Goal: Transaction & Acquisition: Purchase product/service

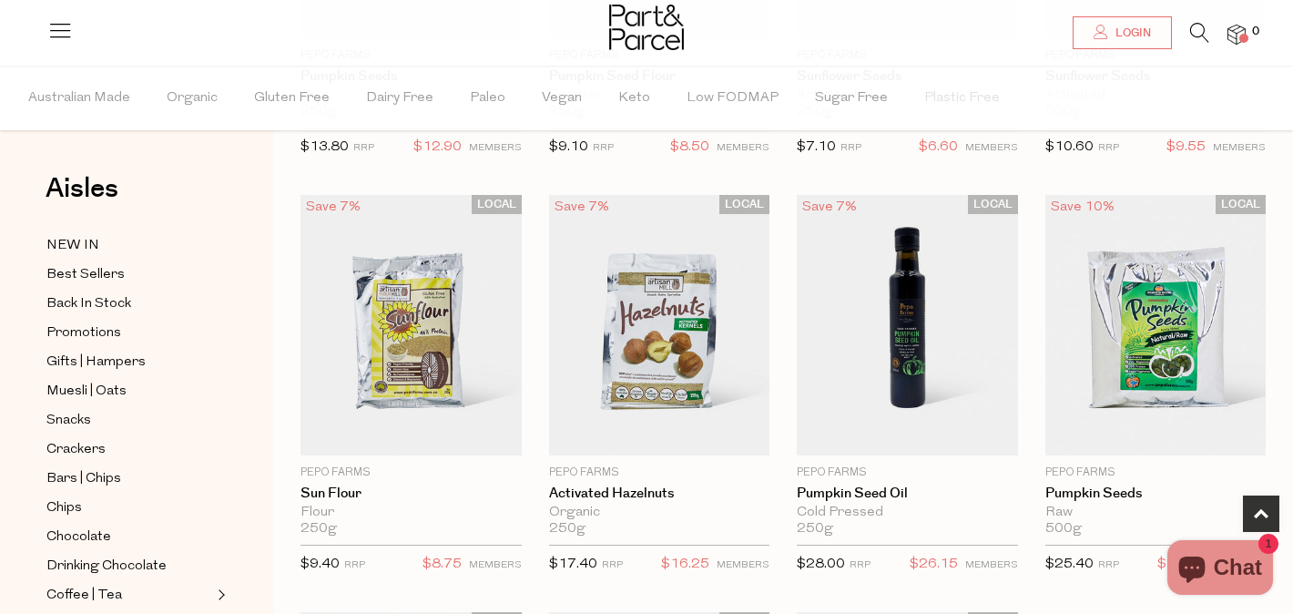
scroll to position [999, 0]
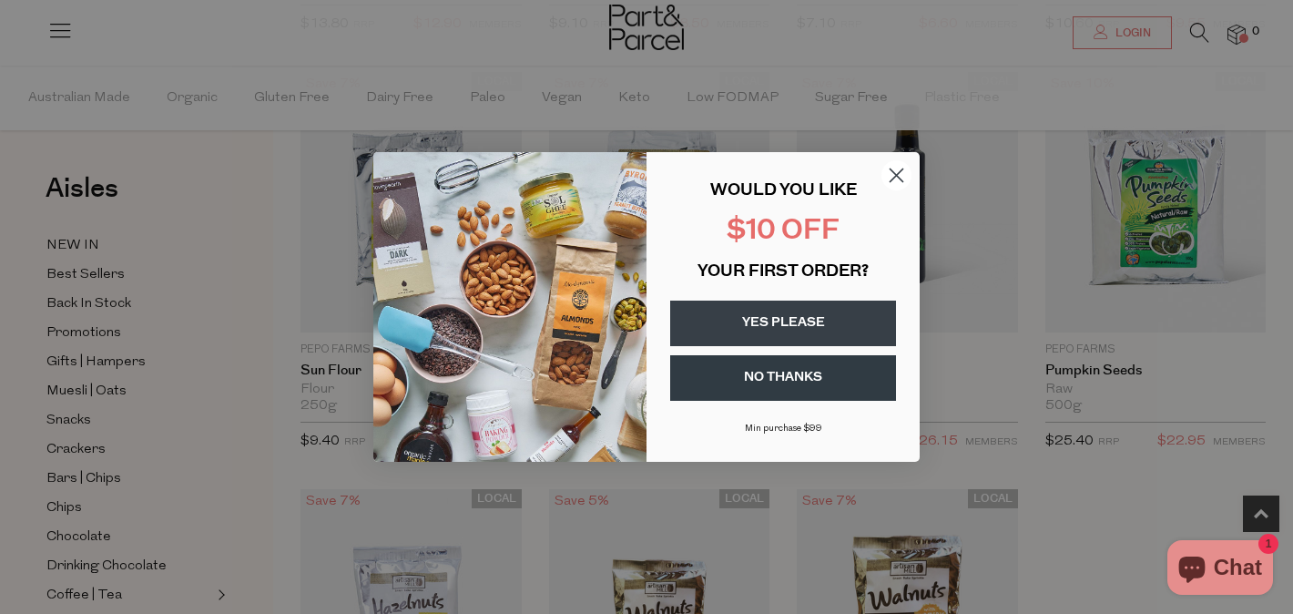
click at [899, 169] on circle "Close dialog" at bounding box center [896, 175] width 30 height 30
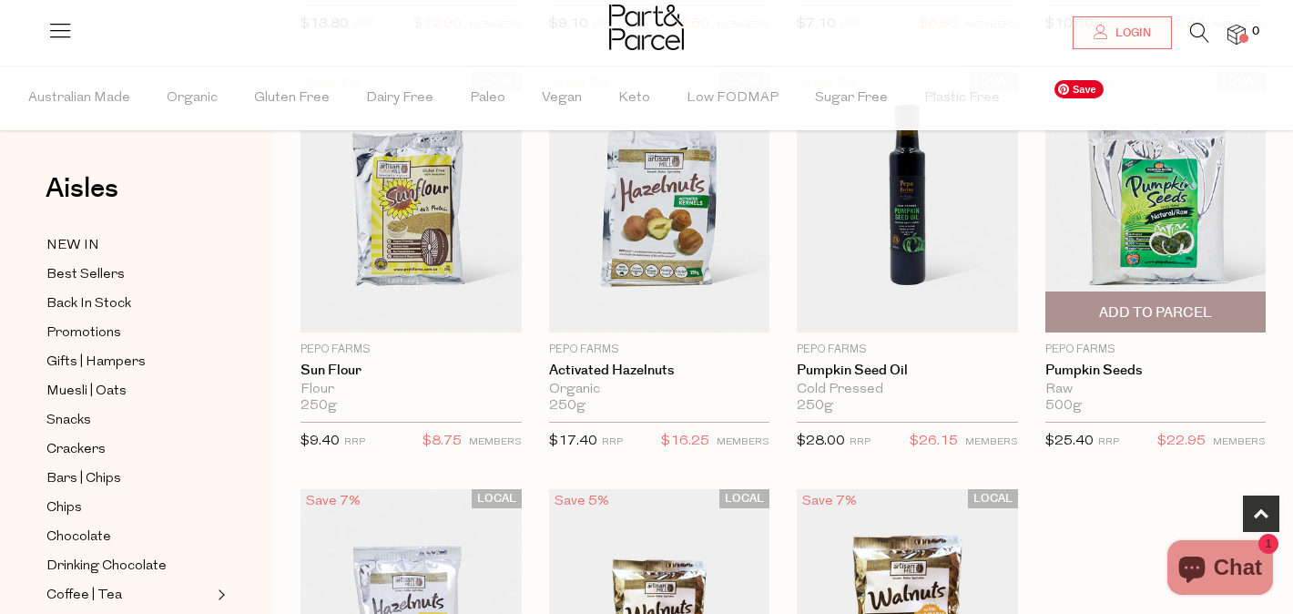
click at [1200, 247] on img at bounding box center [1155, 202] width 221 height 260
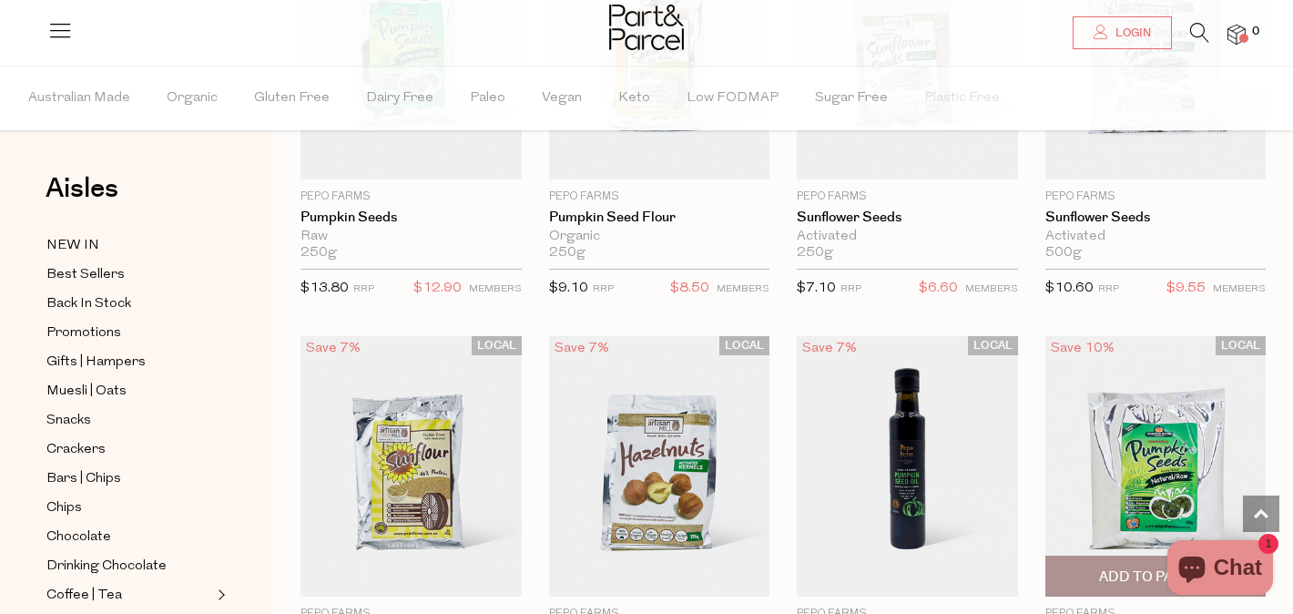
scroll to position [0, 0]
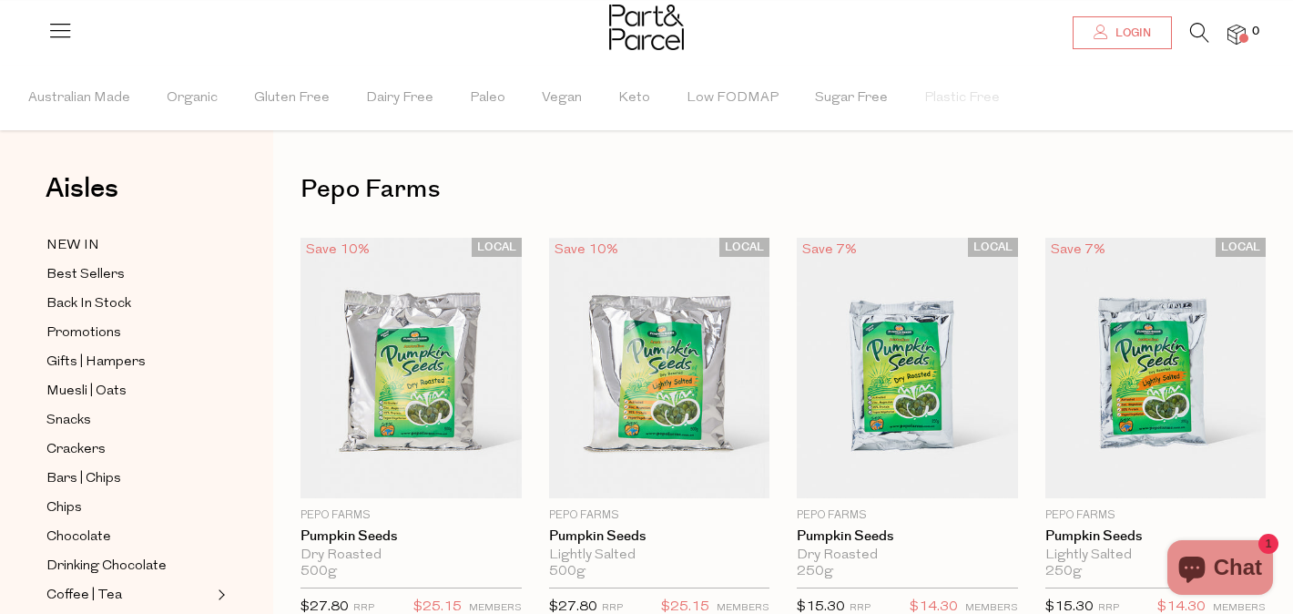
click at [1126, 38] on span "Login" at bounding box center [1131, 32] width 40 height 15
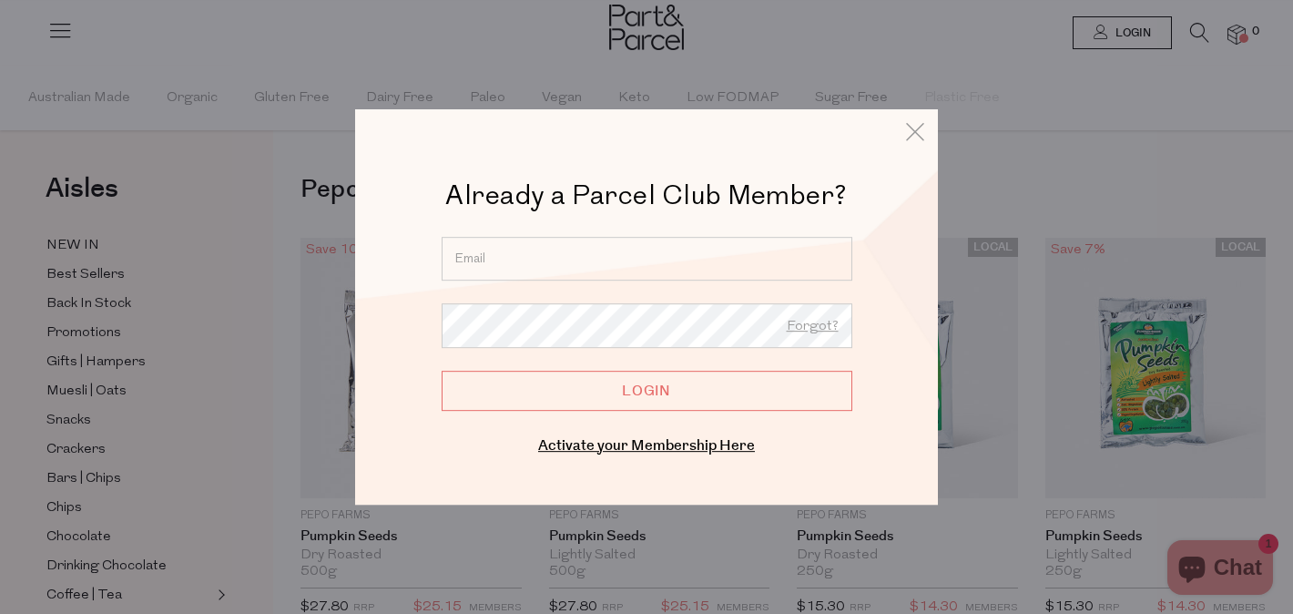
click at [682, 247] on input "email" at bounding box center [646, 259] width 411 height 44
type input "mayarapovic@gmail.com"
click at [441, 370] on input "Login" at bounding box center [646, 390] width 411 height 40
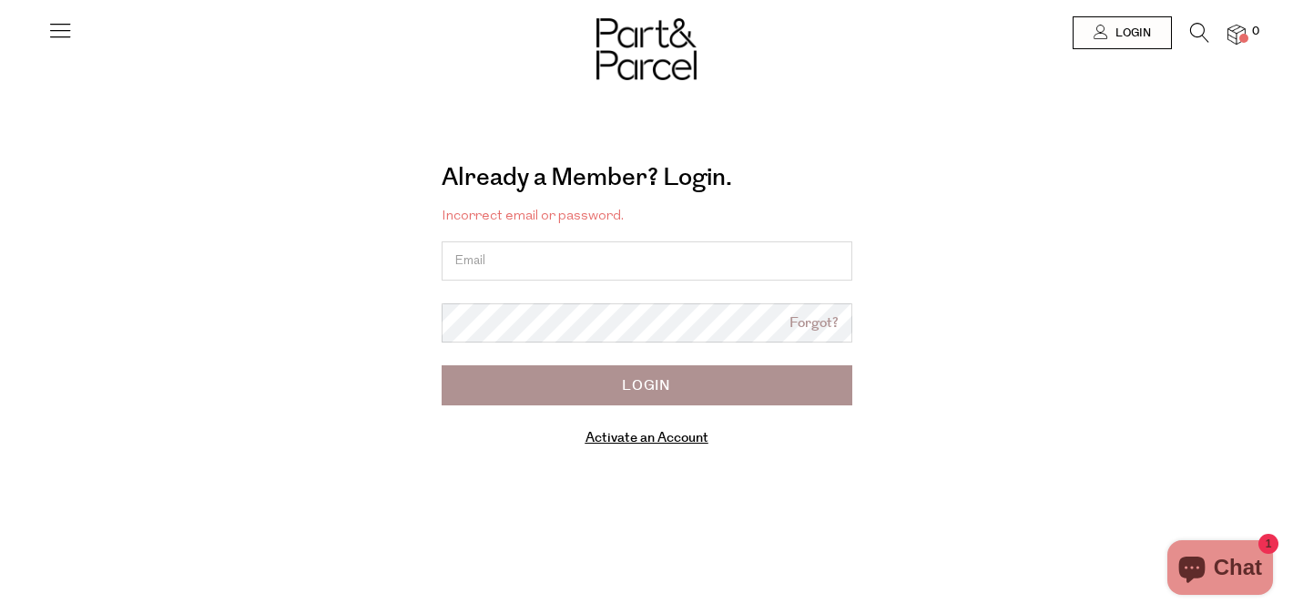
click at [516, 269] on input "email" at bounding box center [646, 260] width 411 height 39
type input "[EMAIL_ADDRESS][DOMAIN_NAME]"
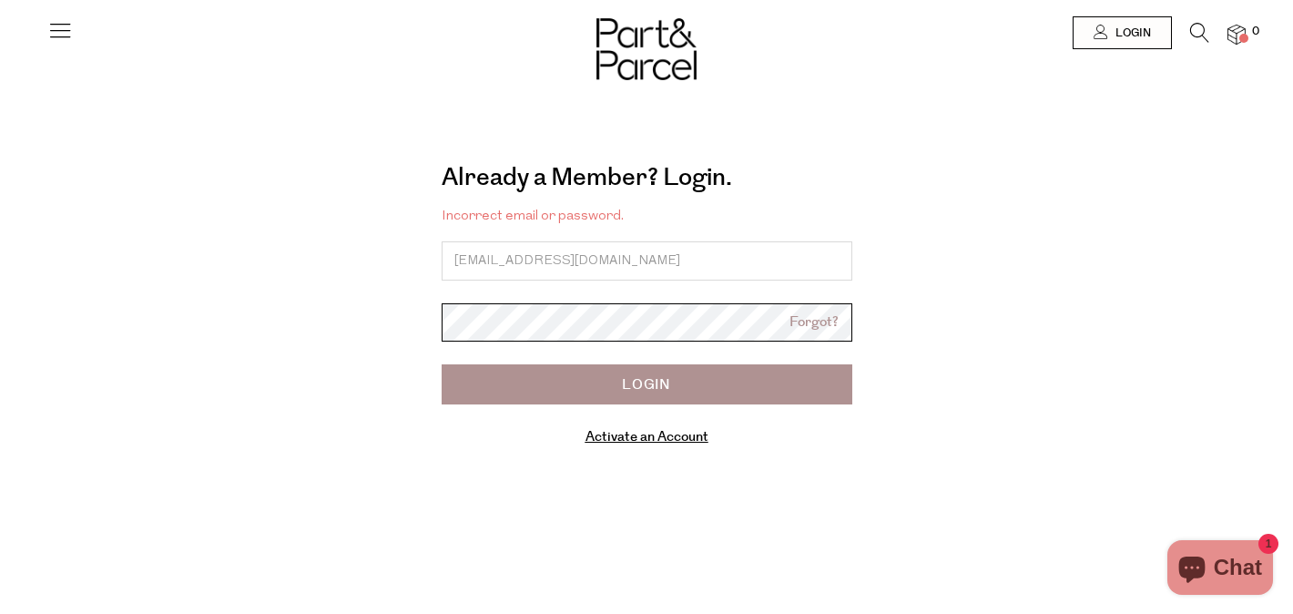
click at [441, 364] on input "Login" at bounding box center [646, 384] width 411 height 40
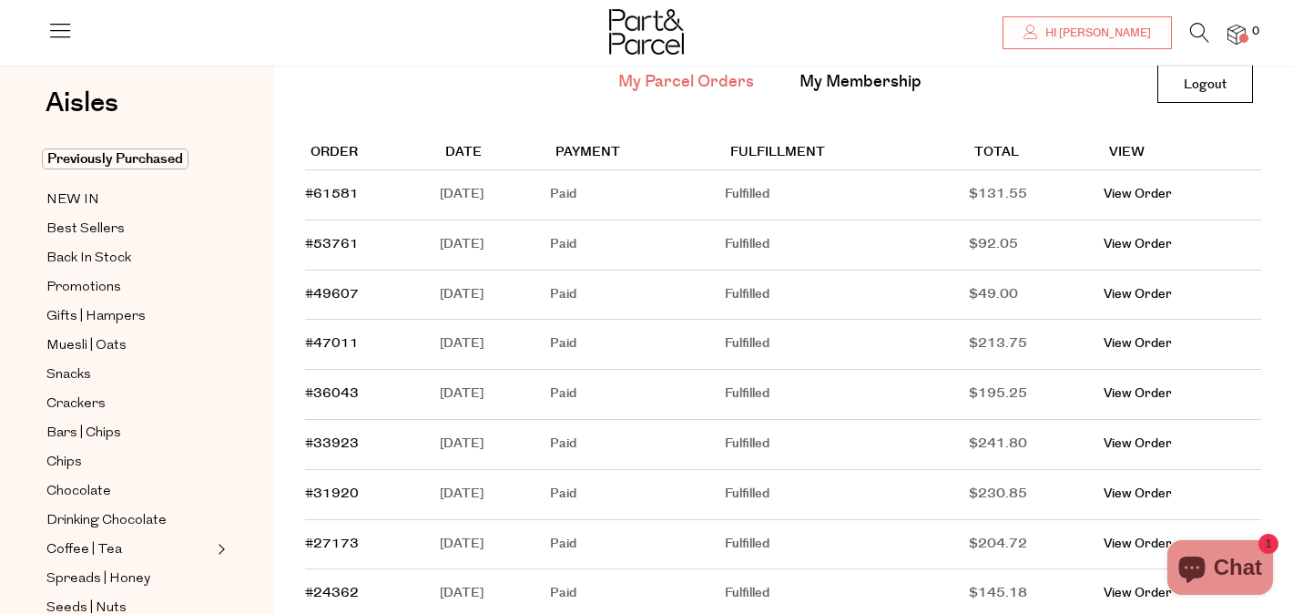
scroll to position [134, 0]
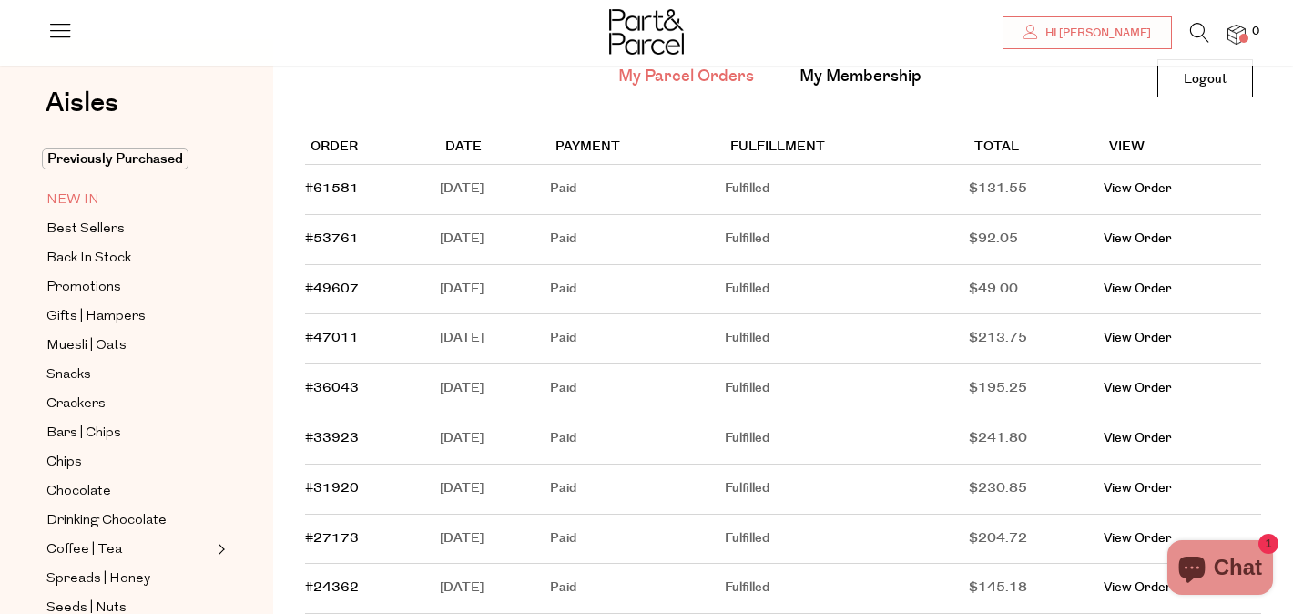
click at [80, 194] on span "NEW IN" at bounding box center [72, 200] width 53 height 22
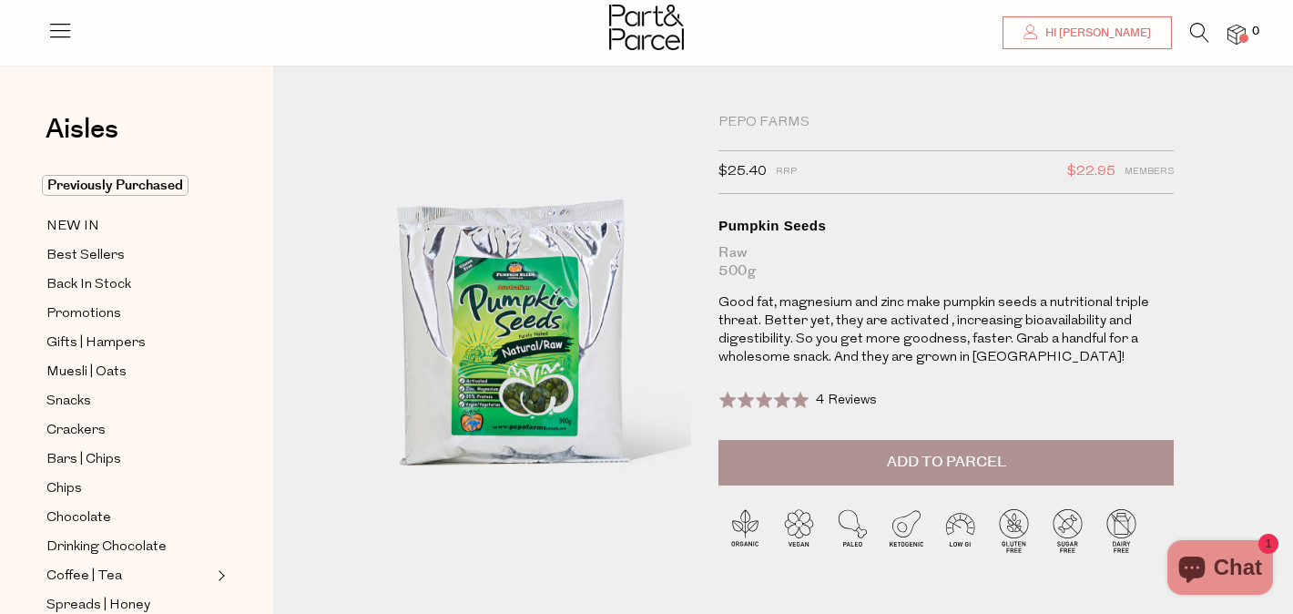
click at [973, 453] on span "Add to Parcel" at bounding box center [946, 461] width 119 height 21
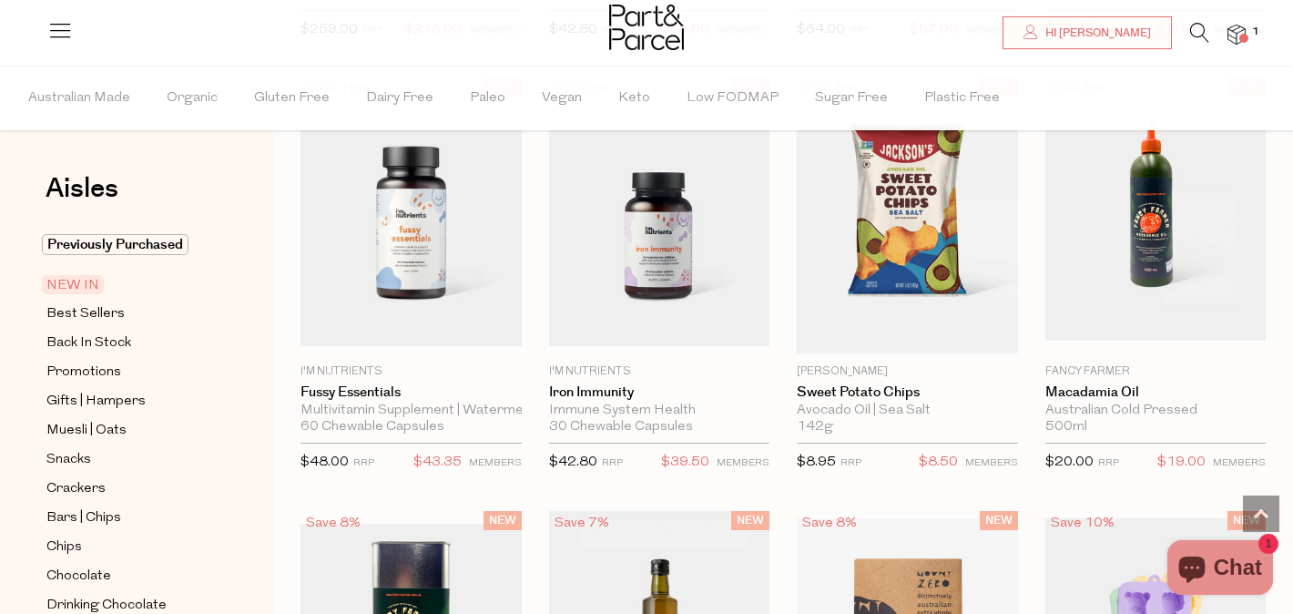
scroll to position [1414, 0]
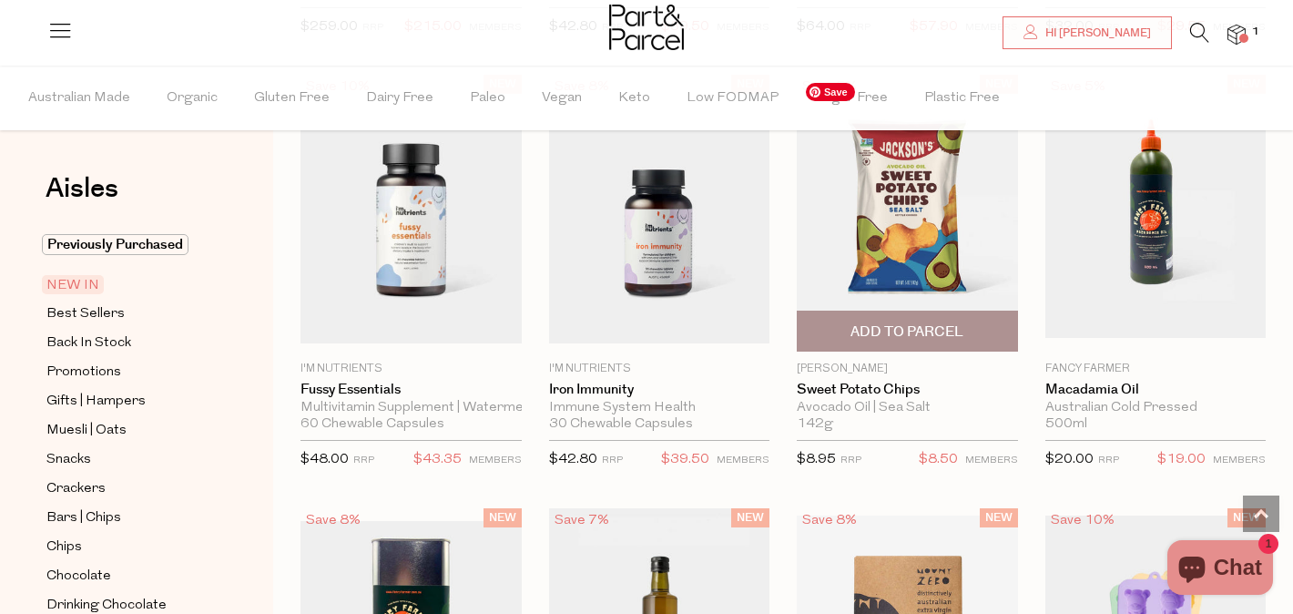
click at [885, 248] on img at bounding box center [906, 213] width 221 height 276
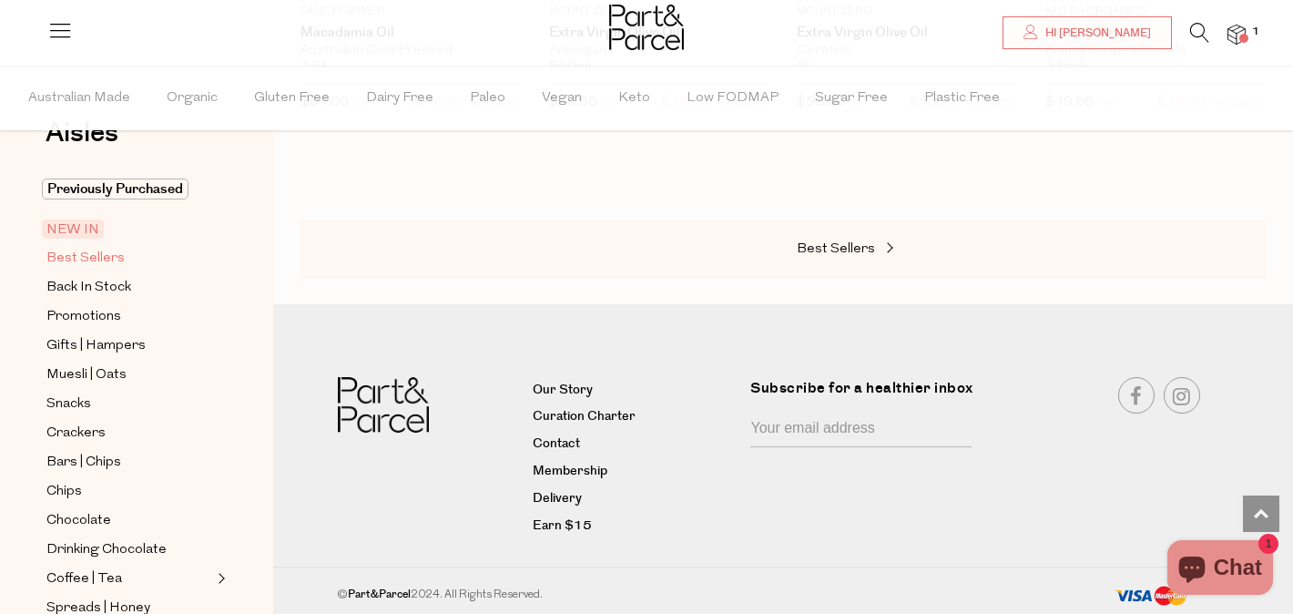
scroll to position [42, 0]
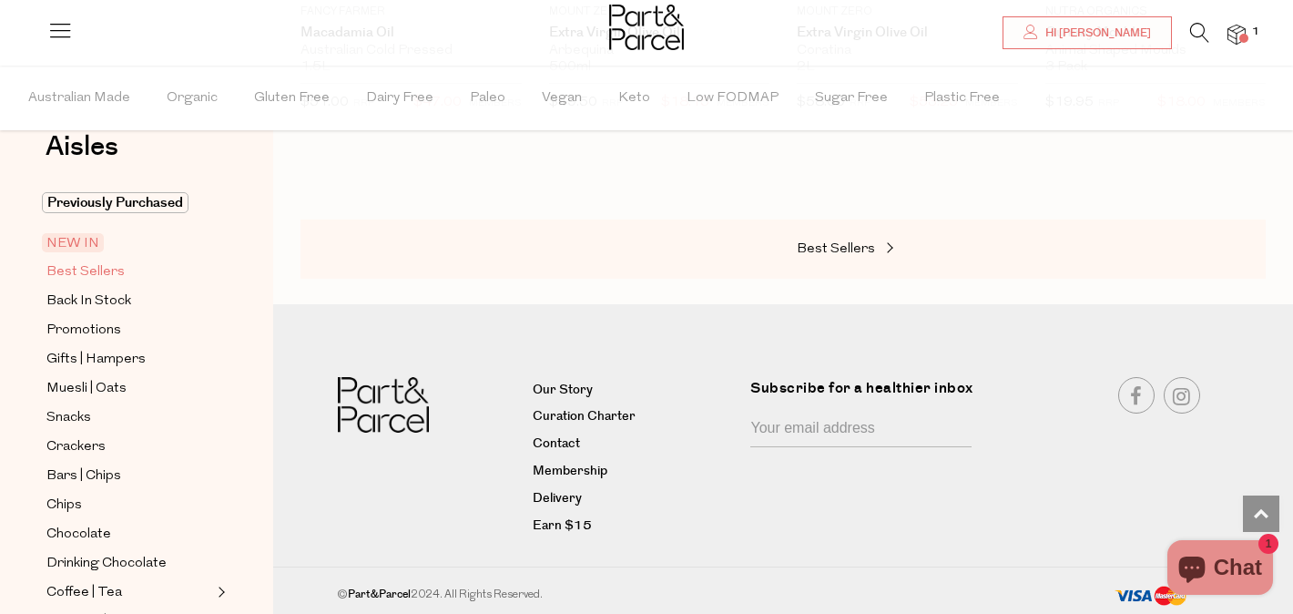
click at [105, 273] on span "Best Sellers" at bounding box center [85, 272] width 78 height 22
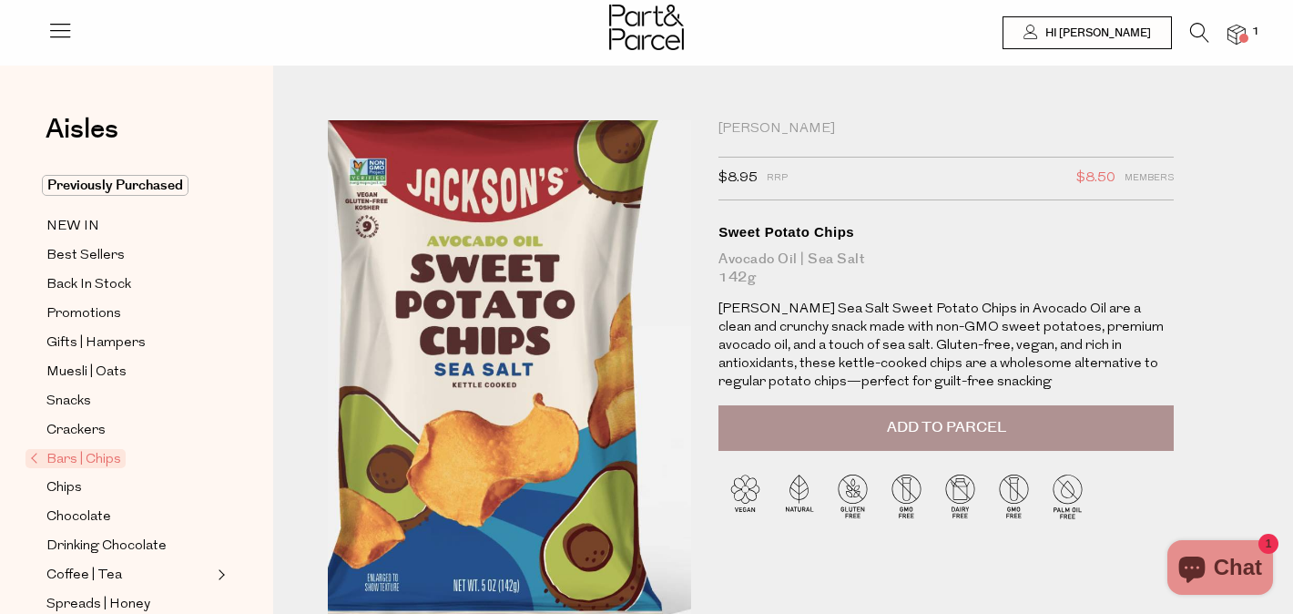
click at [535, 388] on img at bounding box center [488, 377] width 654 height 817
